Goal: Information Seeking & Learning: Learn about a topic

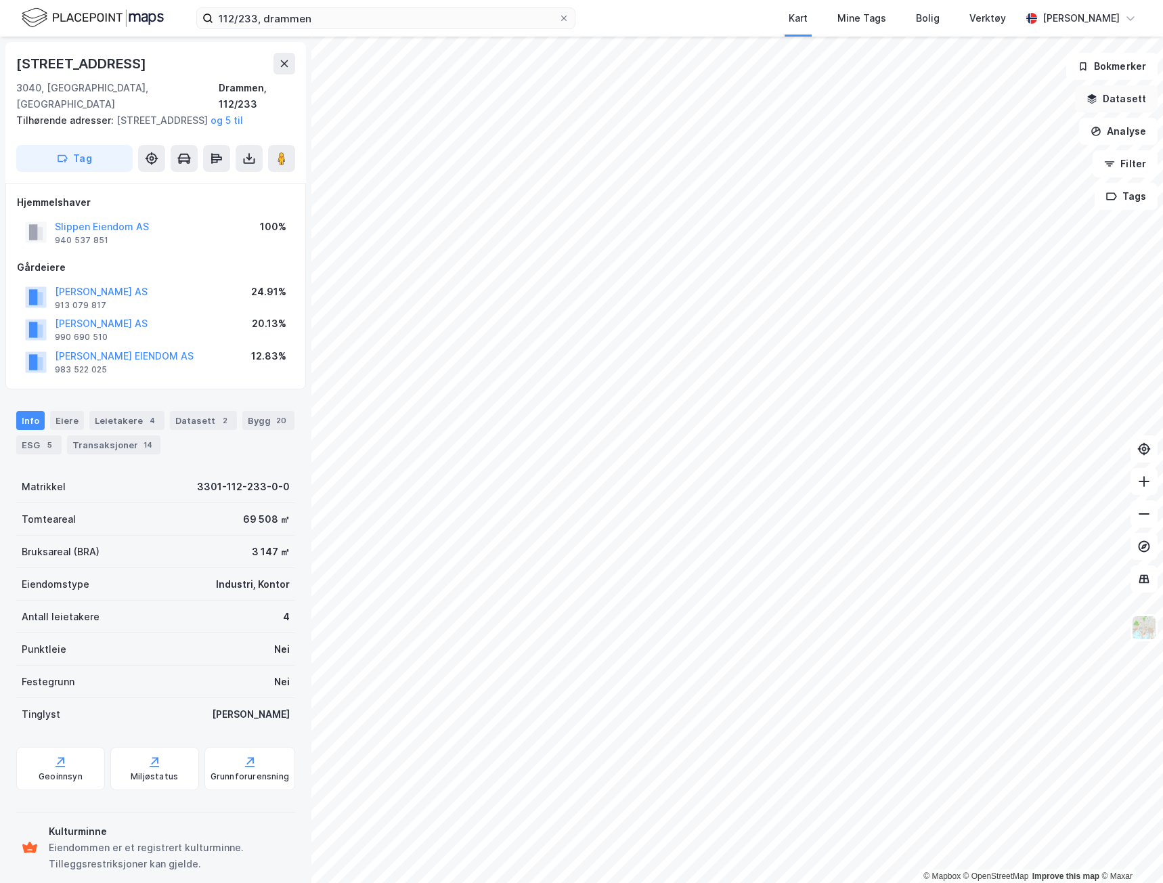
click at [1124, 97] on button "Datasett" at bounding box center [1116, 98] width 83 height 27
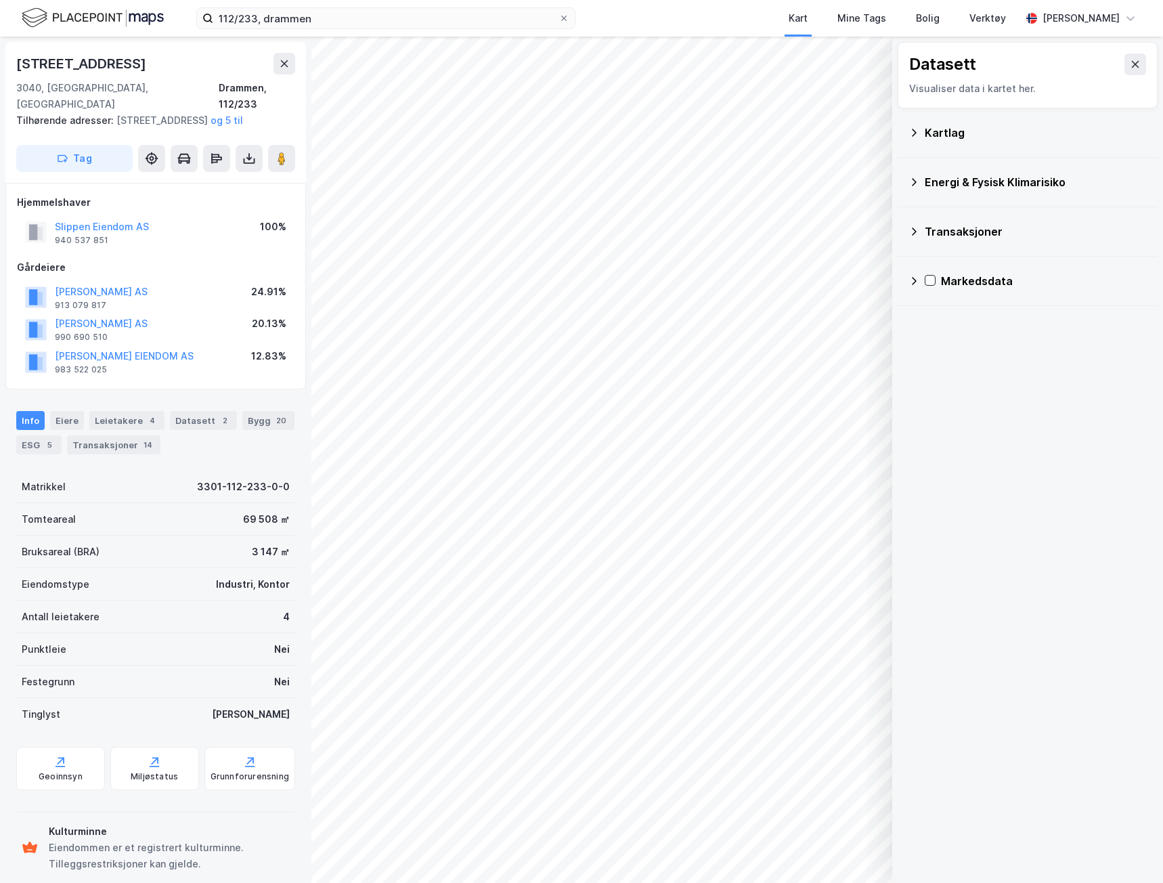
click at [910, 129] on icon at bounding box center [913, 132] width 11 height 11
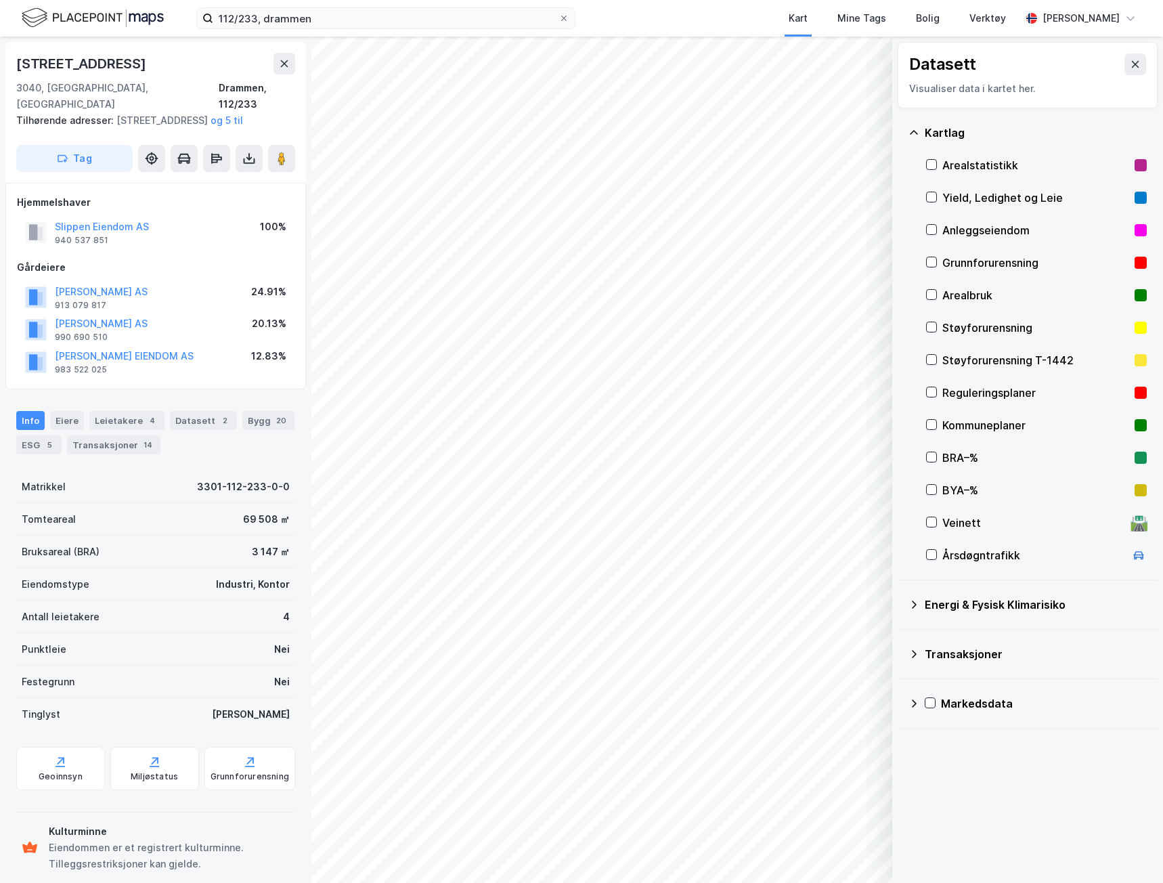
click at [954, 523] on div "Veinett" at bounding box center [1033, 522] width 183 height 16
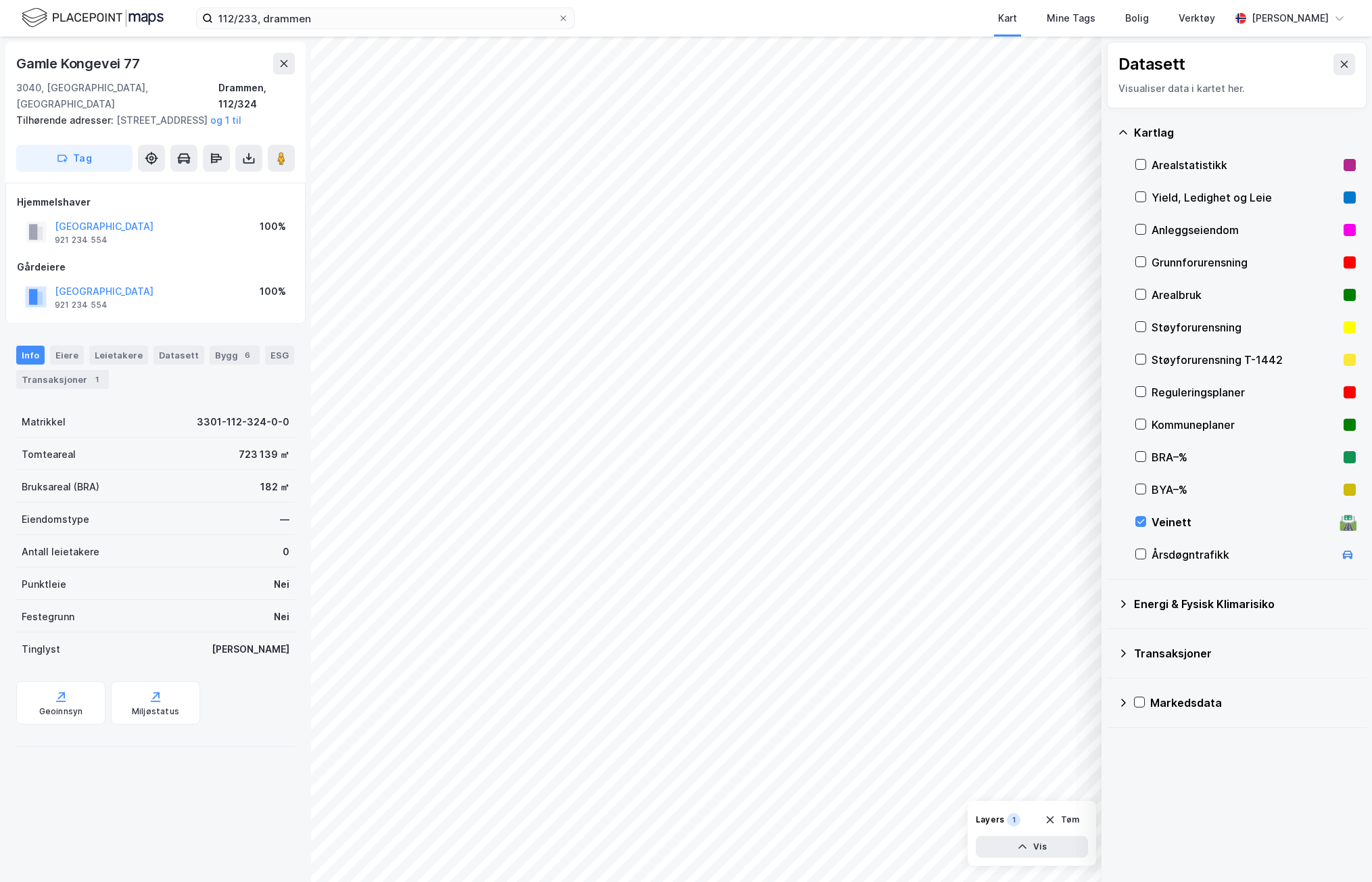
click at [1161, 525] on div "🛣️" at bounding box center [1348, 522] width 18 height 18
click at [1057, 851] on button "Vis" at bounding box center [1032, 847] width 112 height 22
click at [286, 62] on icon at bounding box center [284, 63] width 7 height 7
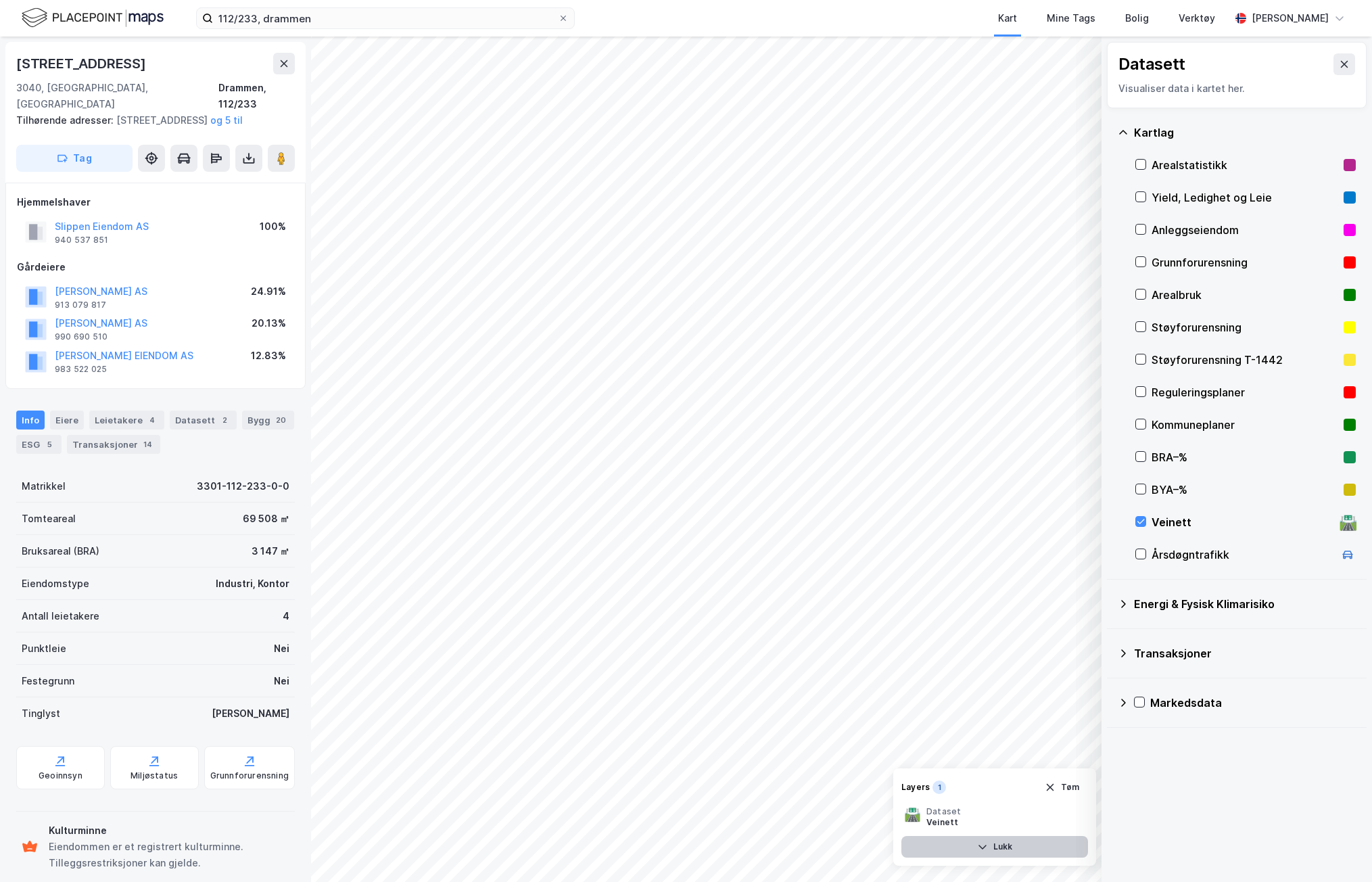
click at [1031, 844] on button "Lukk" at bounding box center [994, 847] width 187 height 22
click at [1030, 845] on button "Vis" at bounding box center [1032, 847] width 112 height 22
